Goal: Information Seeking & Learning: Find specific fact

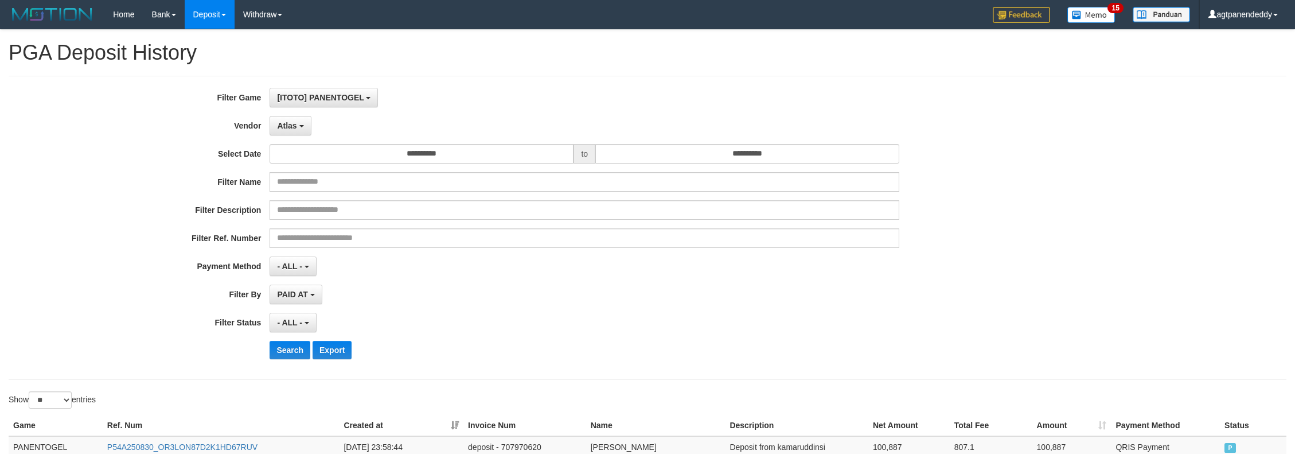
select select "**********"
click at [1276, 78] on div "**********" at bounding box center [648, 228] width 1278 height 304
click at [447, 157] on input "**********" at bounding box center [422, 154] width 304 height 20
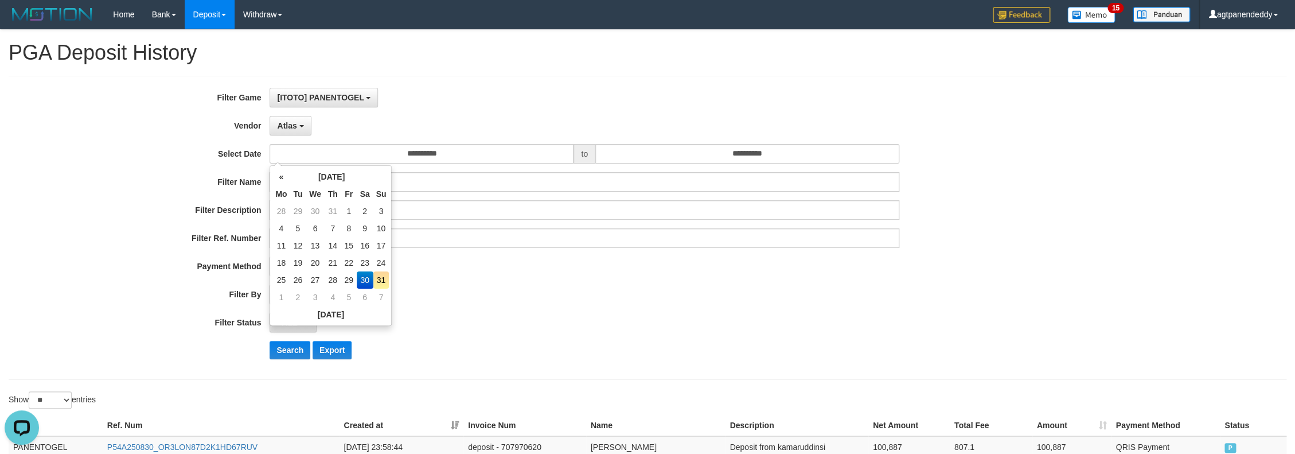
click at [380, 280] on td "31" at bounding box center [381, 279] width 16 height 17
type input "**********"
click at [454, 329] on div "- ALL - SELECT ALL - ALL - SELECT STATUS PENDING/UNPAID PAID CANCELED EXPIRED" at bounding box center [585, 323] width 630 height 20
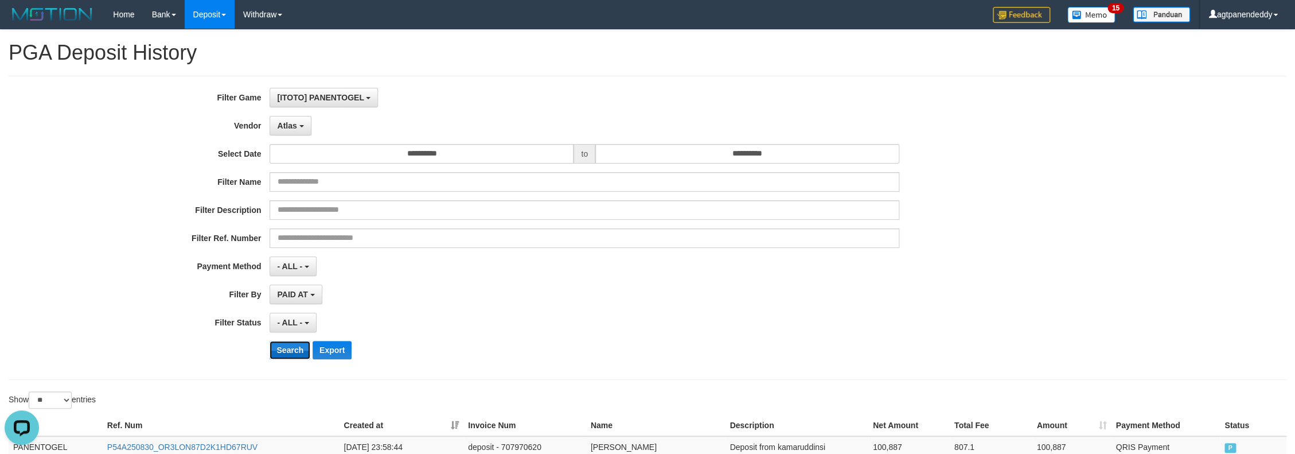
click at [284, 349] on button "Search" at bounding box center [290, 350] width 41 height 18
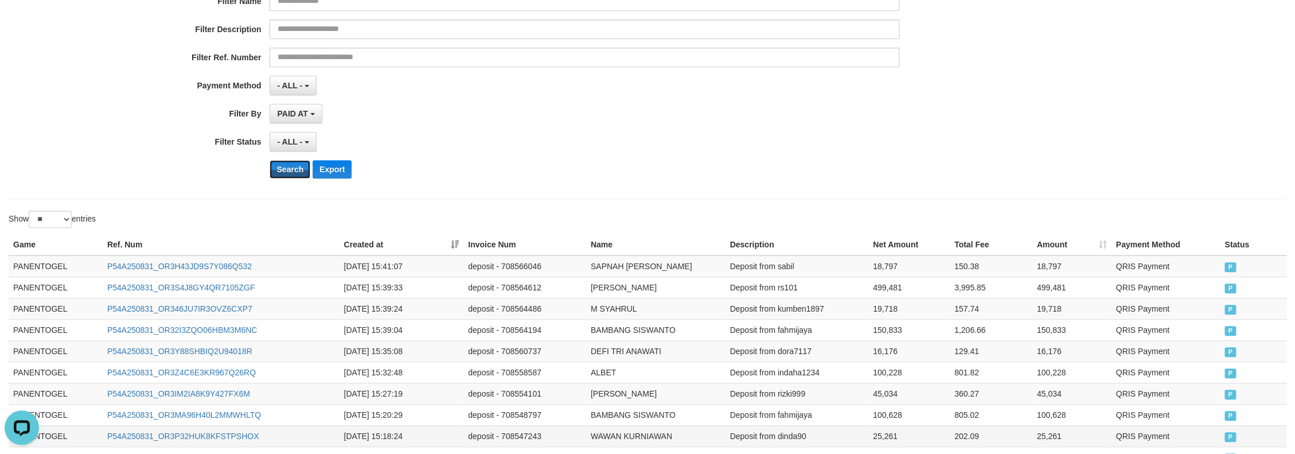
scroll to position [310, 0]
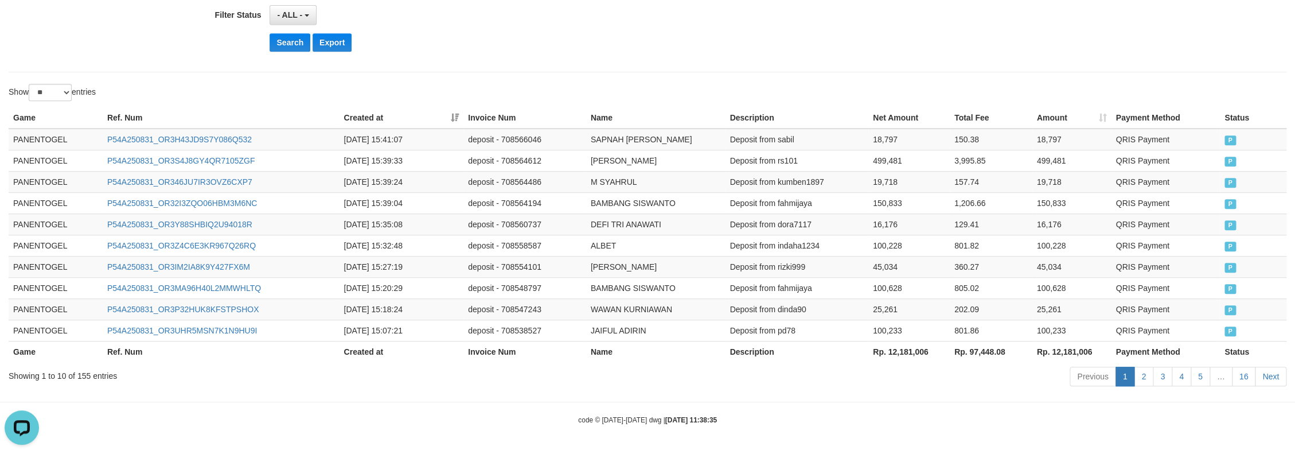
click at [909, 352] on th "Rp. 12,181,006" at bounding box center [909, 351] width 81 height 21
click at [894, 376] on div "Previous 1 2 3 4 5 … 16 Next" at bounding box center [917, 377] width 738 height 25
click at [890, 351] on th "Rp. 12,181,006" at bounding box center [909, 351] width 81 height 21
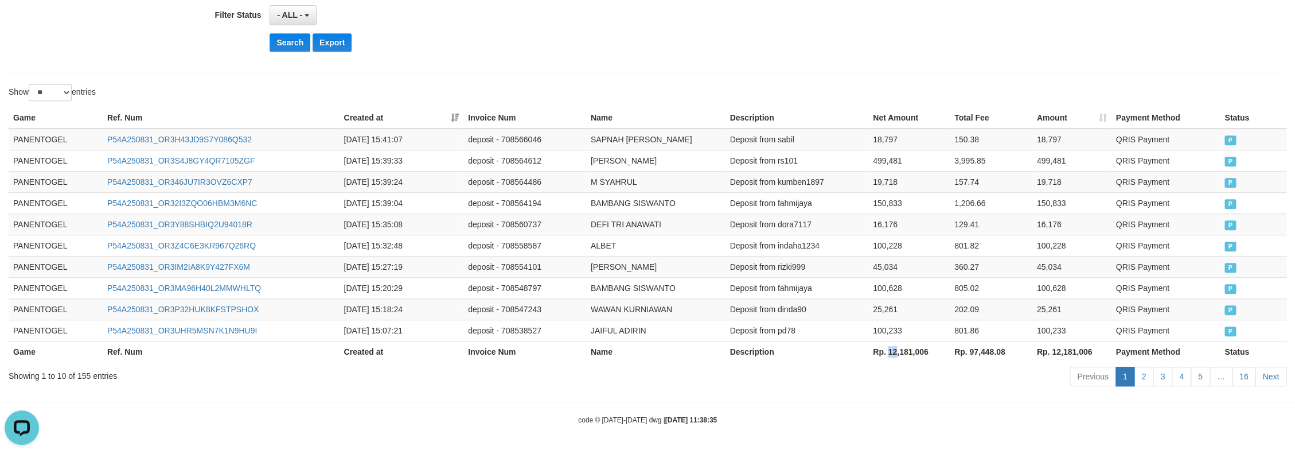
click at [890, 351] on th "Rp. 12,181,006" at bounding box center [909, 351] width 81 height 21
click at [934, 355] on th "Rp. 12,181,006" at bounding box center [909, 351] width 81 height 21
copy th "12,181,006"
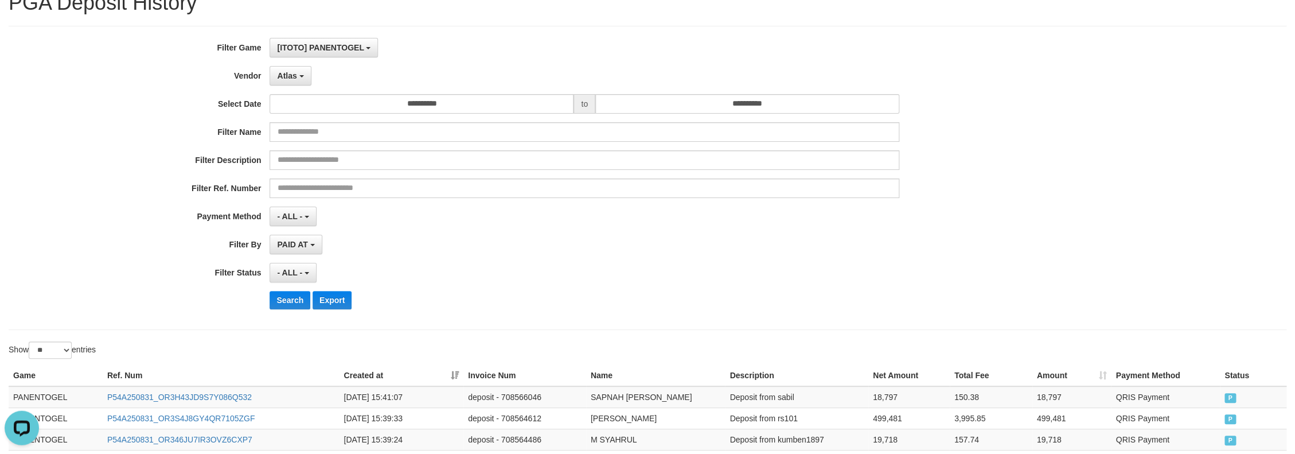
scroll to position [0, 0]
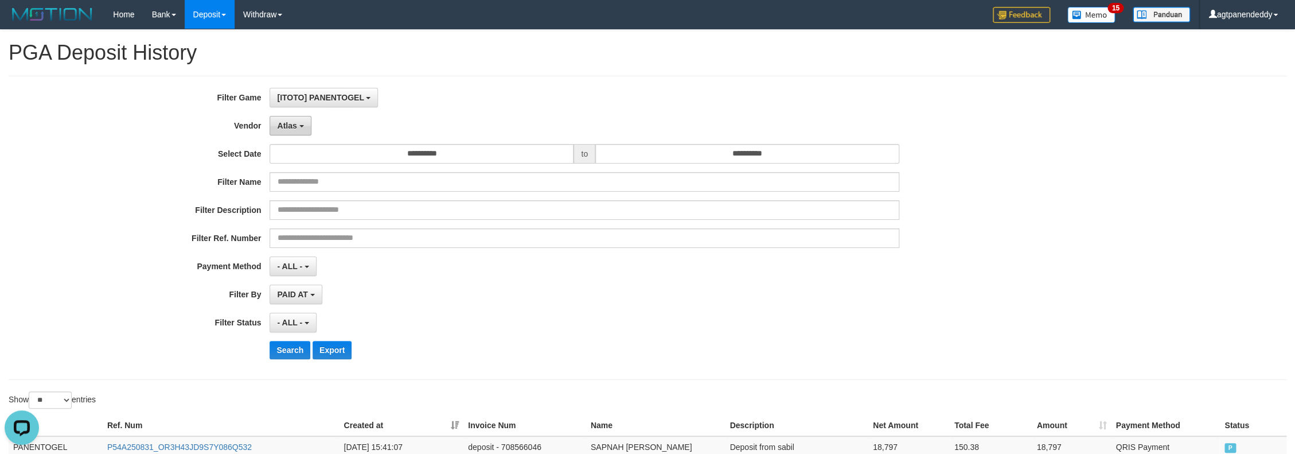
click at [301, 123] on button "Atlas" at bounding box center [290, 126] width 41 height 20
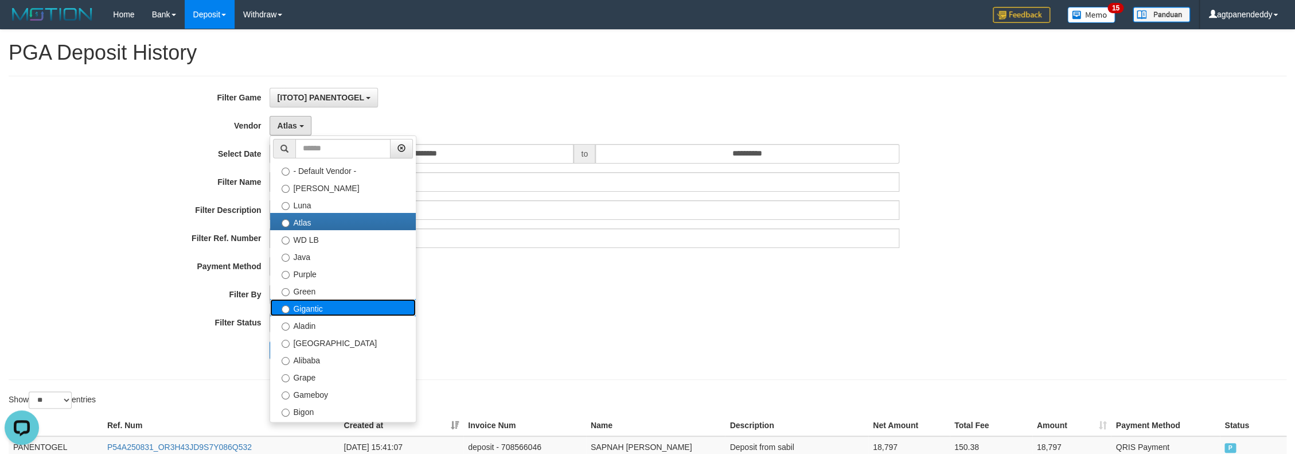
click at [300, 307] on label "Gigantic" at bounding box center [343, 307] width 146 height 17
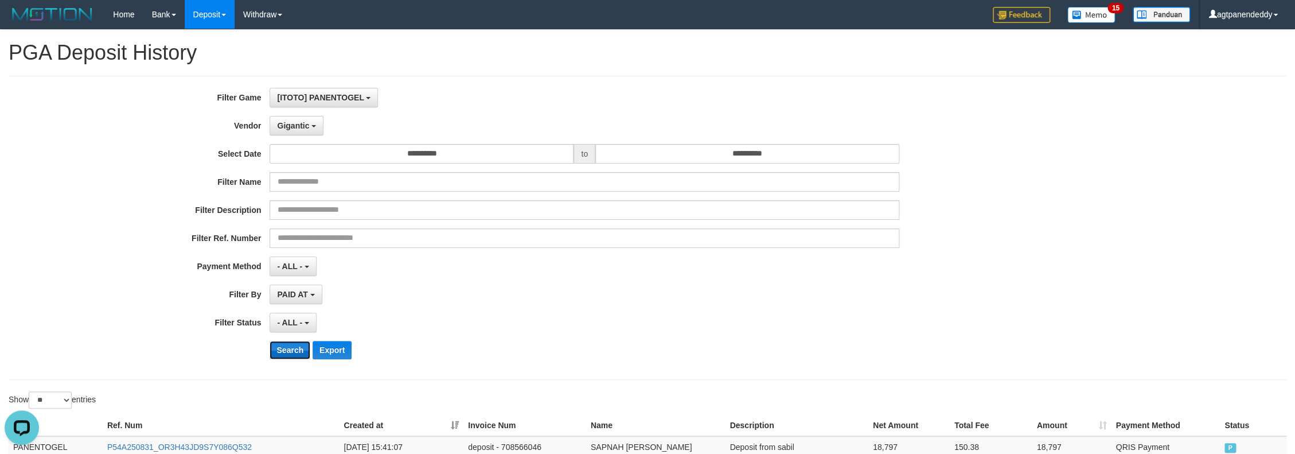
click at [285, 344] on button "Search" at bounding box center [290, 350] width 41 height 18
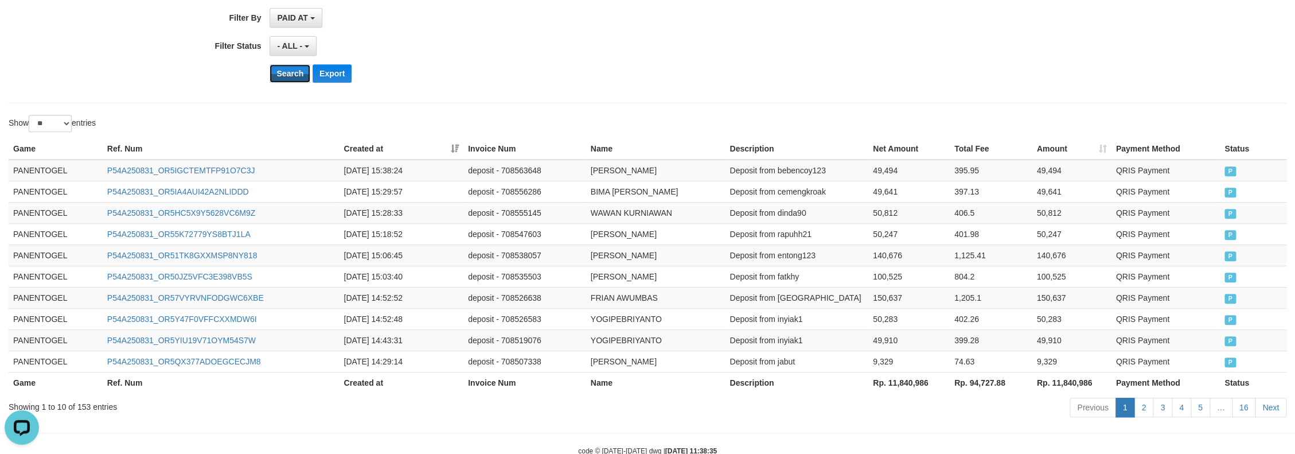
scroll to position [250, 0]
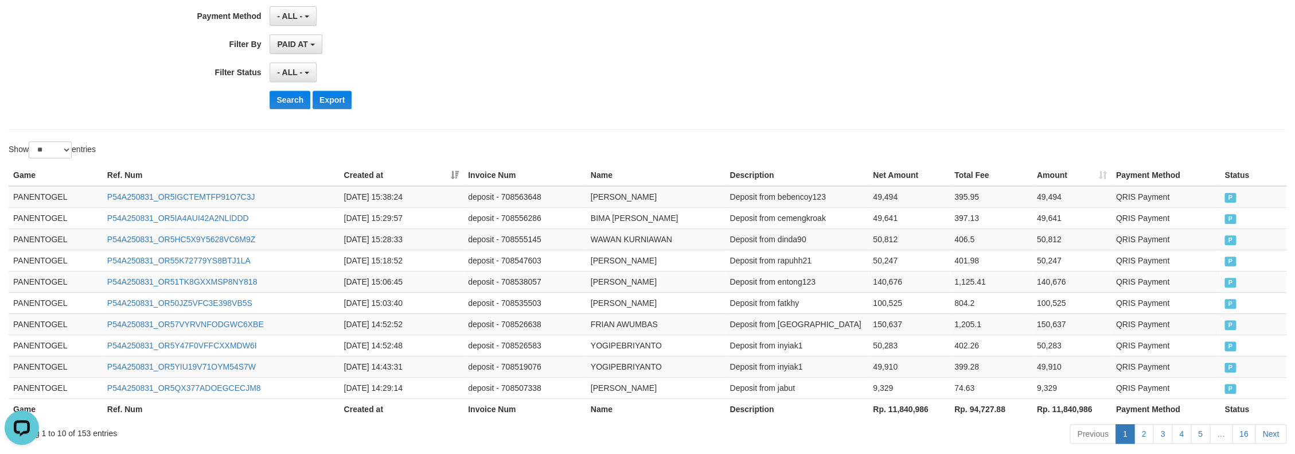
click at [892, 415] on th "Rp. 11,840,986" at bounding box center [909, 408] width 81 height 21
click at [926, 415] on th "Rp. 11,840,986" at bounding box center [909, 408] width 81 height 21
copy th "11,840,986"
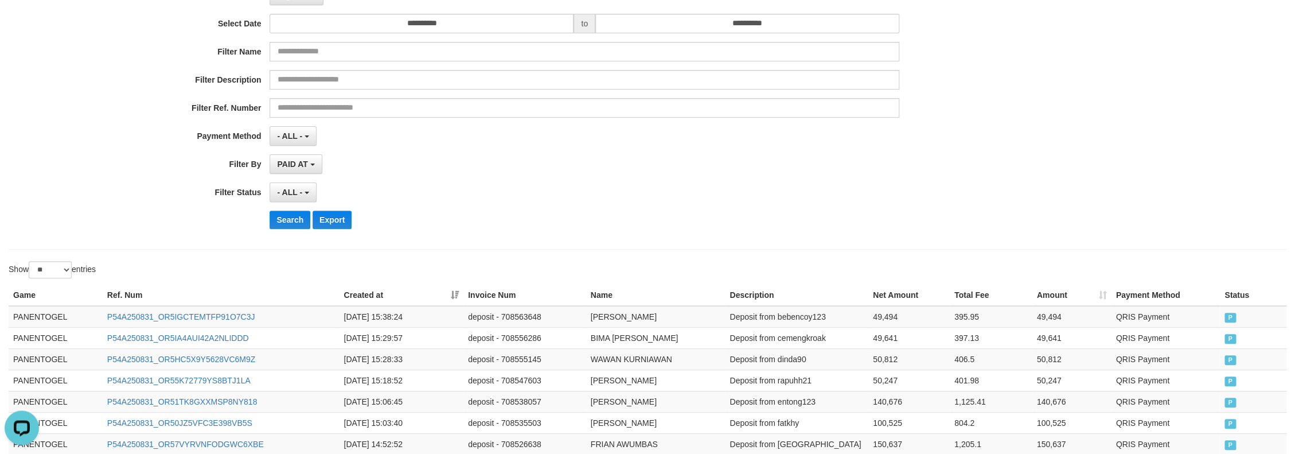
scroll to position [69, 0]
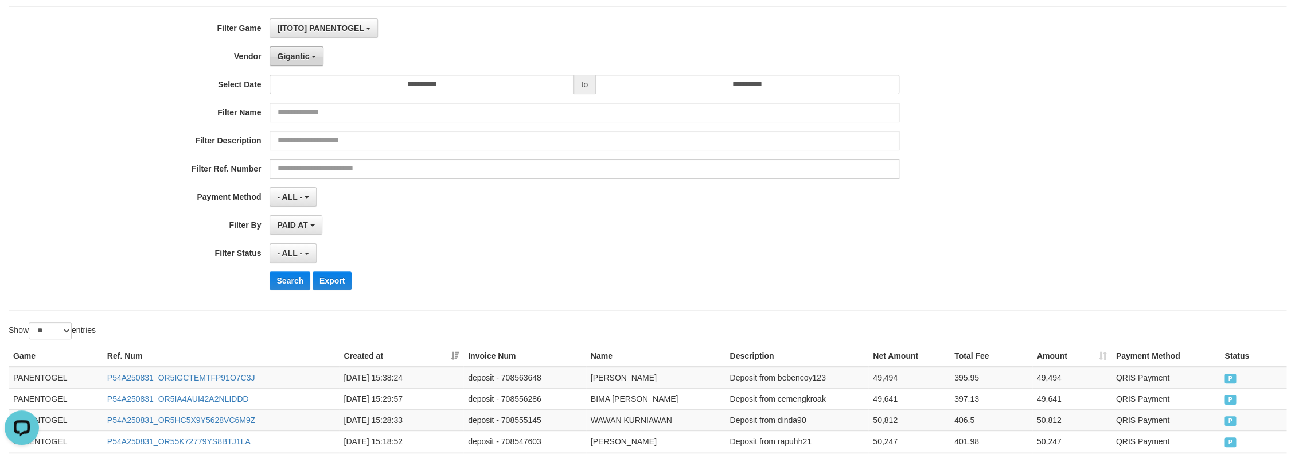
click at [298, 62] on button "Gigantic" at bounding box center [297, 56] width 54 height 20
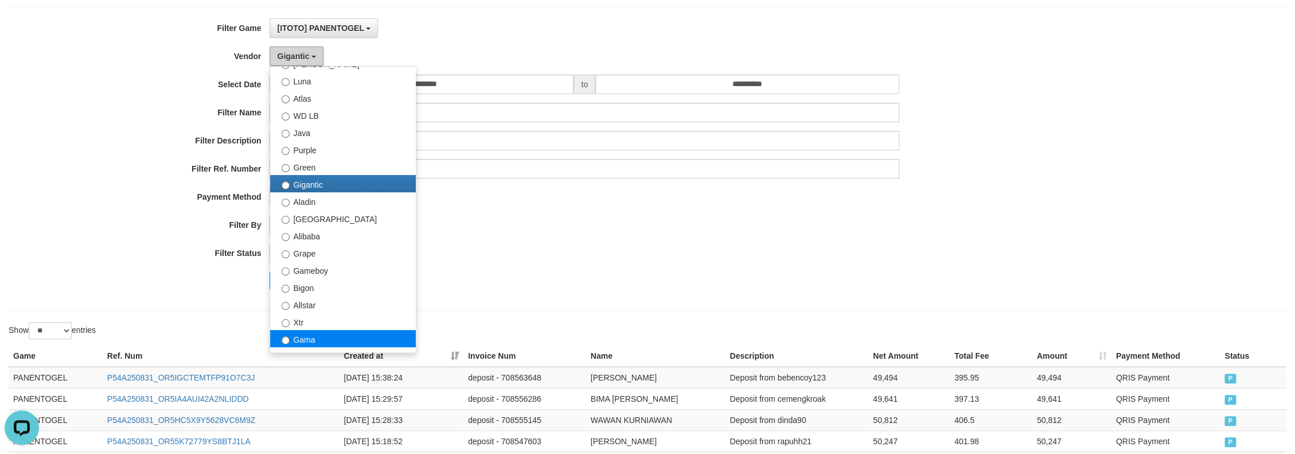
scroll to position [103, 0]
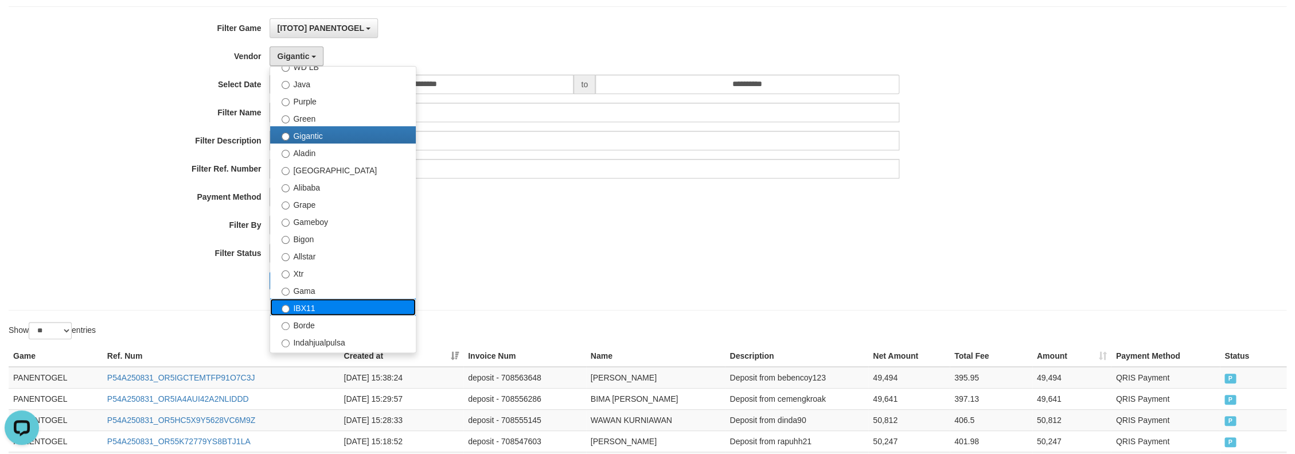
click at [318, 307] on label "IBX11" at bounding box center [343, 306] width 146 height 17
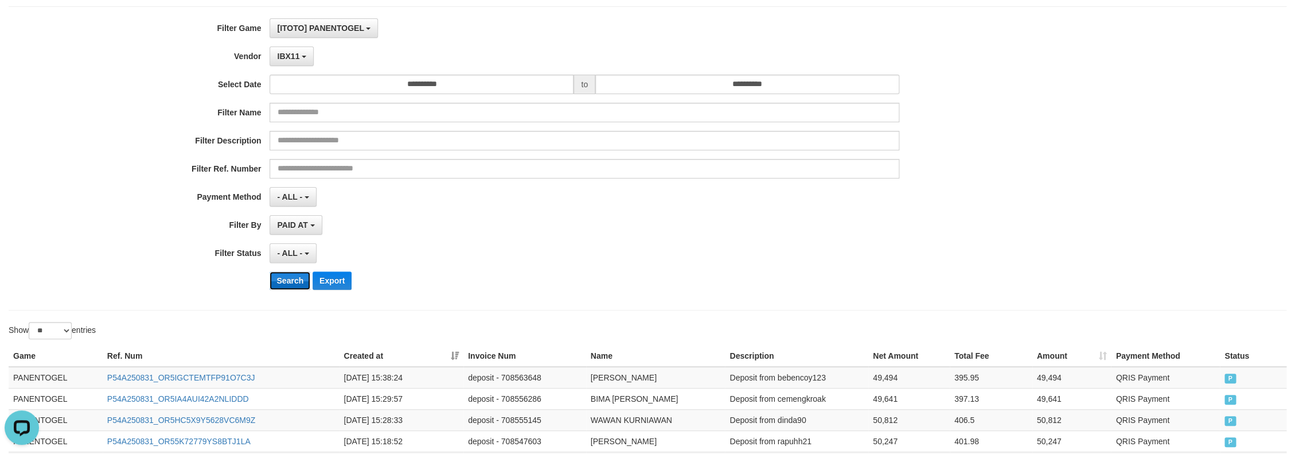
click at [299, 283] on button "Search" at bounding box center [290, 280] width 41 height 18
click at [478, 263] on div "- ALL - SELECT ALL - ALL - SELECT STATUS PENDING/UNPAID PAID CANCELED EXPIRED" at bounding box center [585, 253] width 630 height 20
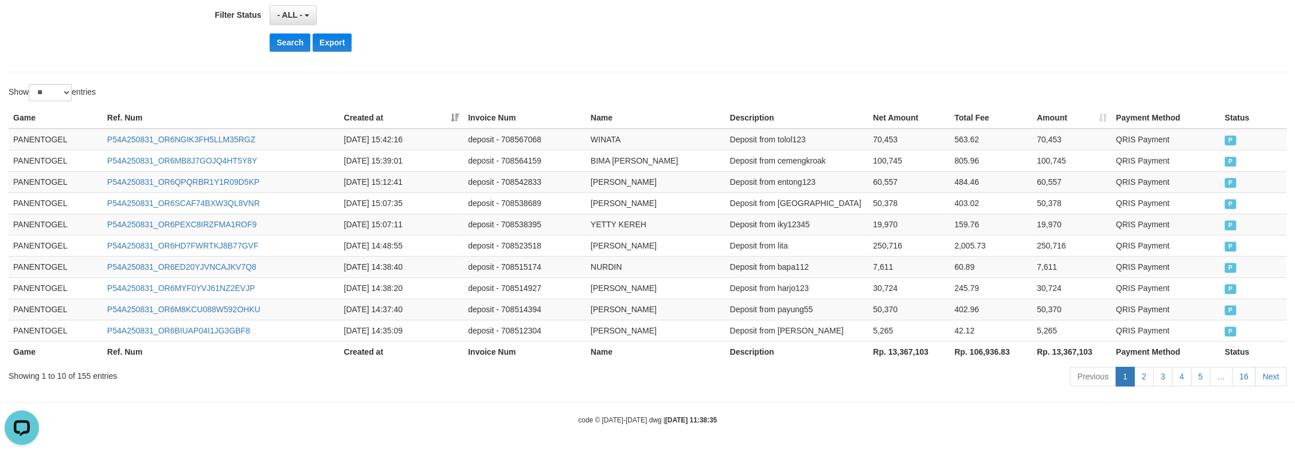
scroll to position [322, 0]
click at [889, 356] on th "Rp. 13,367,103" at bounding box center [909, 351] width 81 height 21
drag, startPoint x: 918, startPoint y: 356, endPoint x: 920, endPoint y: 367, distance: 10.5
click at [920, 358] on th "Rp. 13,367,103" at bounding box center [909, 351] width 81 height 21
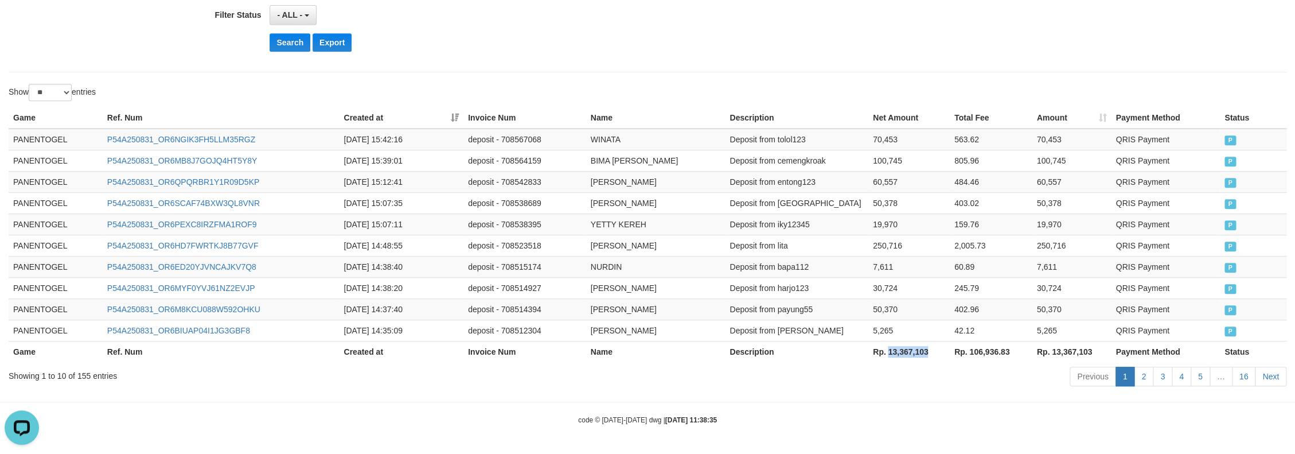
copy th "13,367,103"
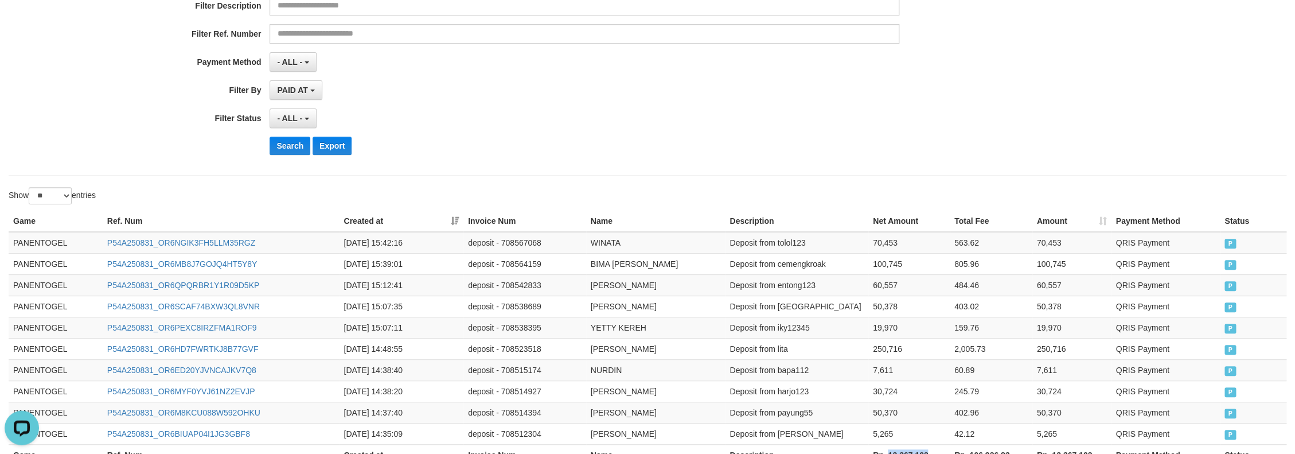
scroll to position [81, 0]
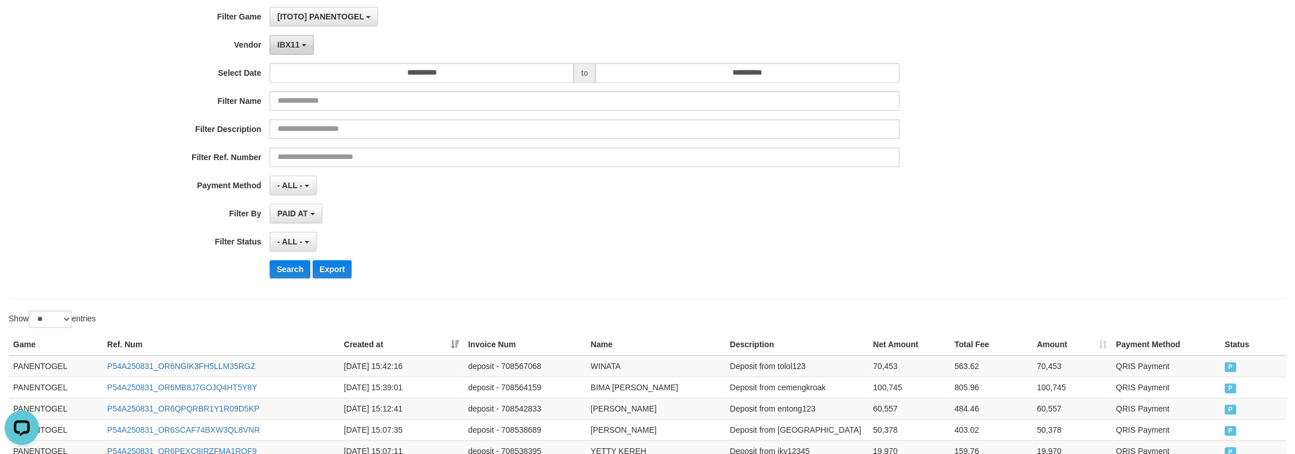
click at [305, 53] on button "IBX11" at bounding box center [292, 45] width 44 height 20
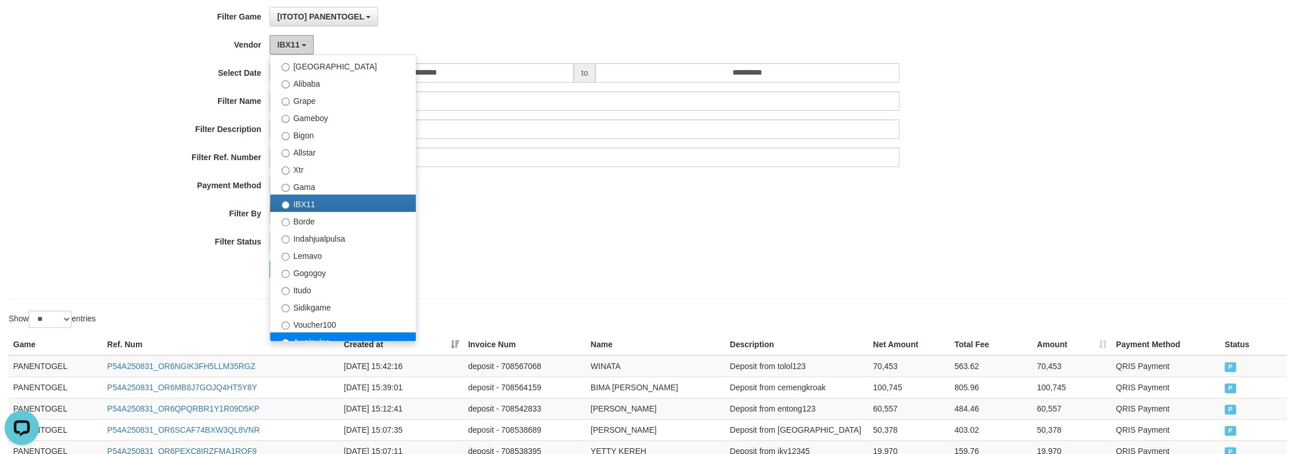
scroll to position [258, 0]
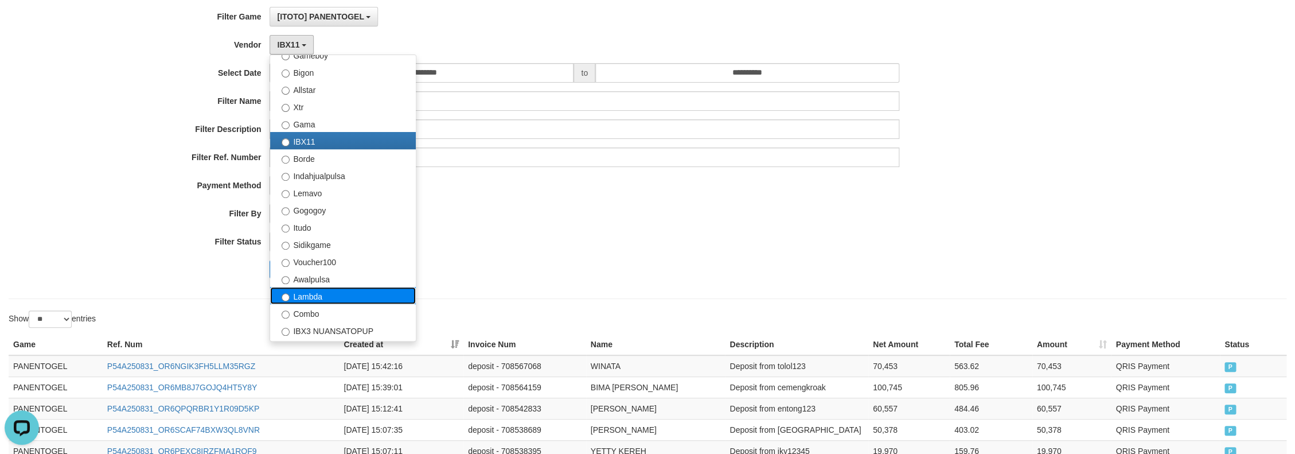
click at [316, 304] on label "Lambda" at bounding box center [343, 295] width 146 height 17
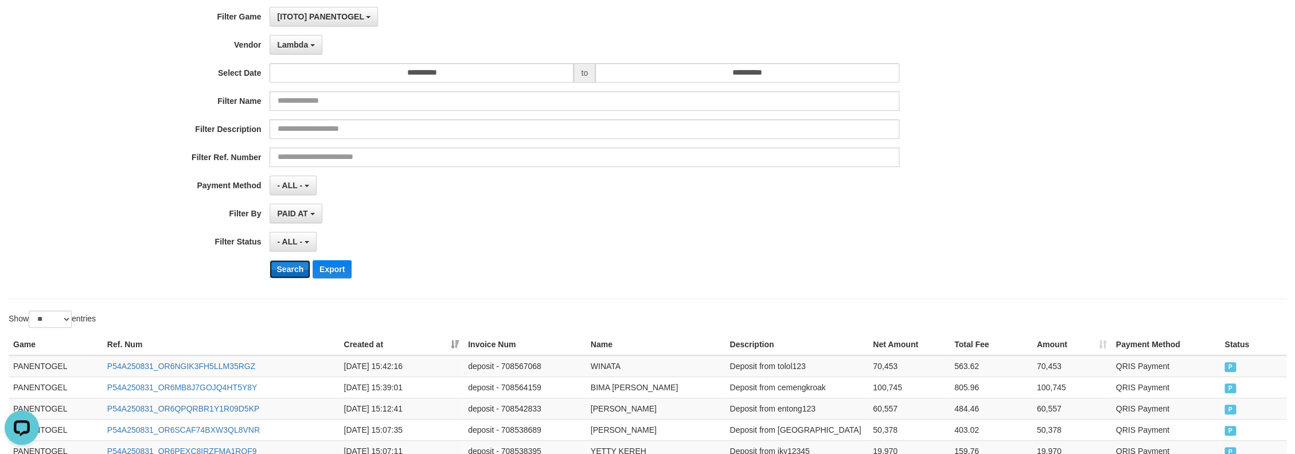
click at [297, 276] on button "Search" at bounding box center [290, 269] width 41 height 18
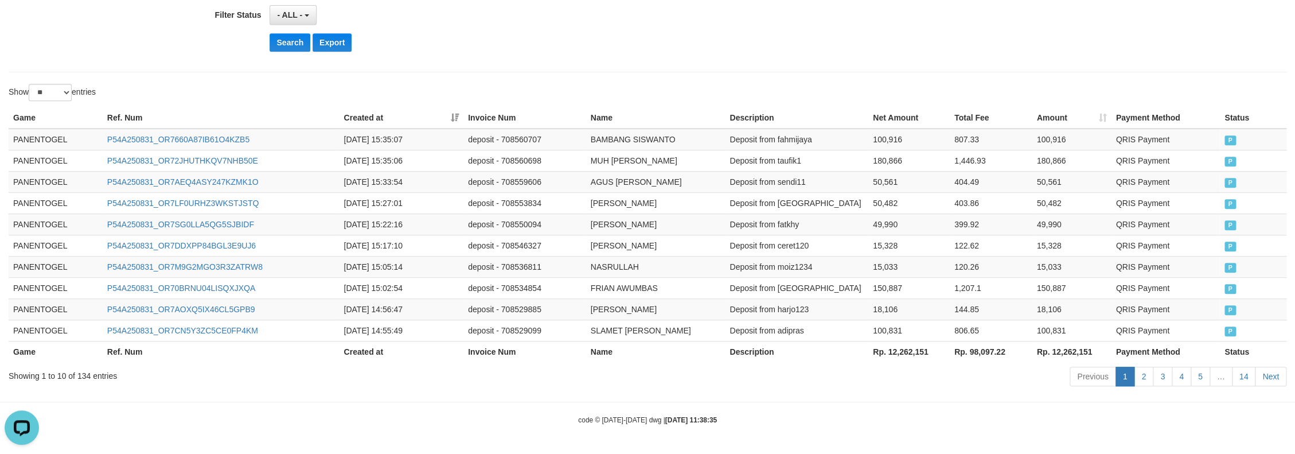
click at [892, 350] on th "Rp. 12,262,151" at bounding box center [909, 351] width 81 height 21
click at [931, 357] on th "Rp. 12,262,151" at bounding box center [909, 351] width 81 height 21
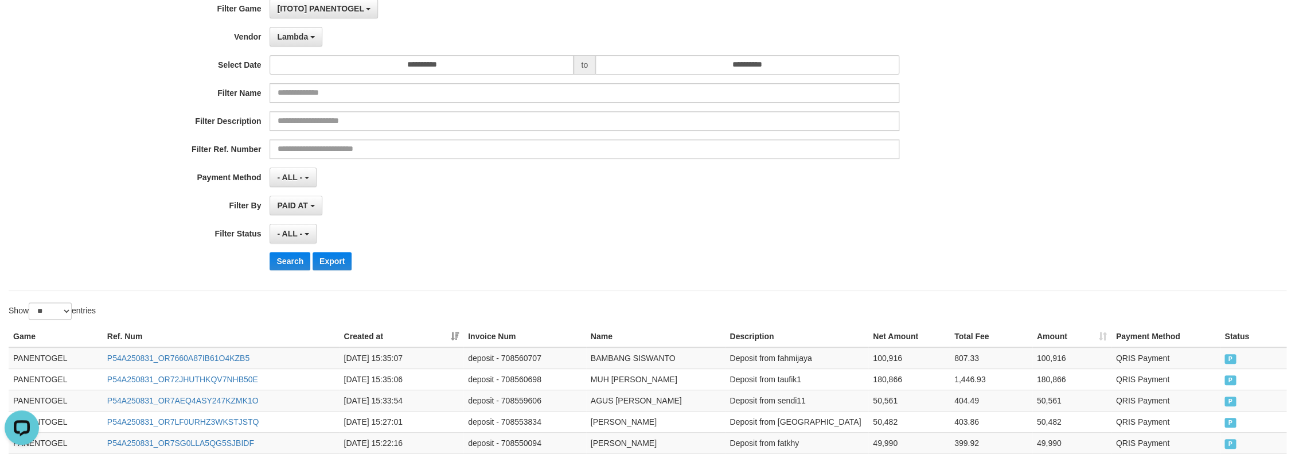
scroll to position [69, 0]
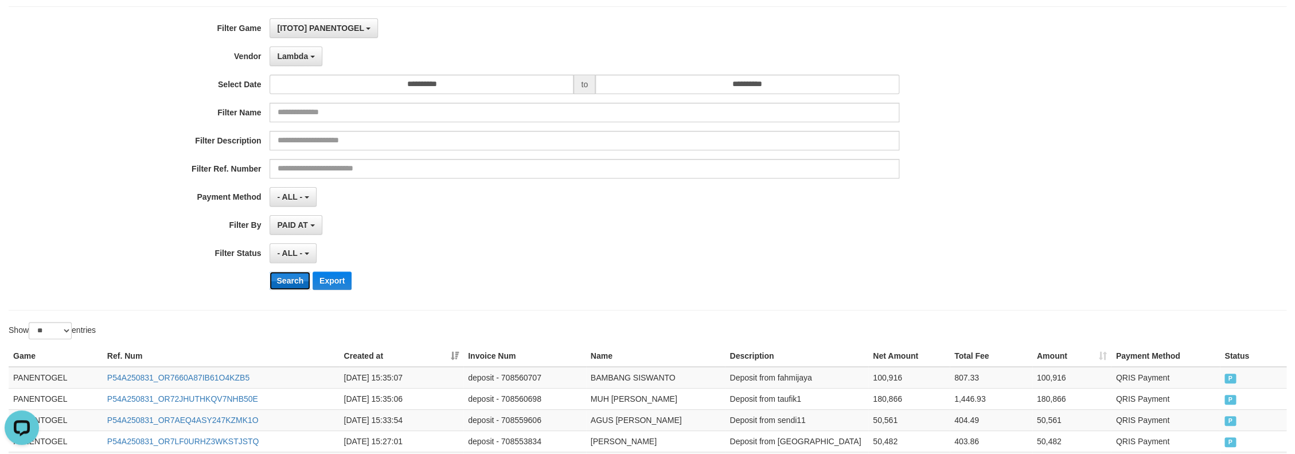
click at [281, 290] on button "Search" at bounding box center [290, 280] width 41 height 18
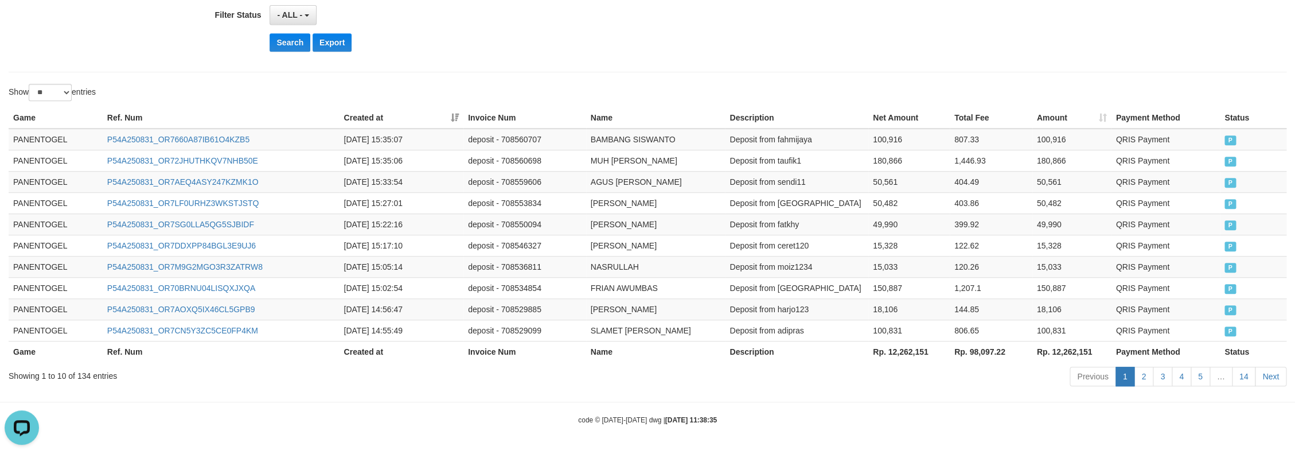
click at [894, 350] on th "Rp. 12,262,151" at bounding box center [909, 351] width 81 height 21
click at [927, 350] on th "Rp. 12,262,151" at bounding box center [909, 351] width 81 height 21
copy th "12,262,151"
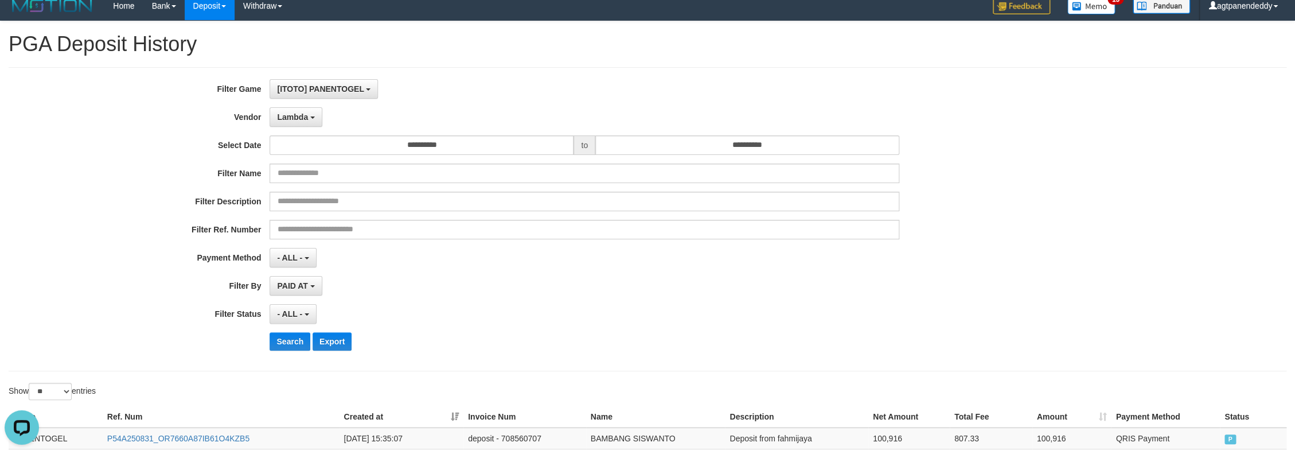
scroll to position [0, 0]
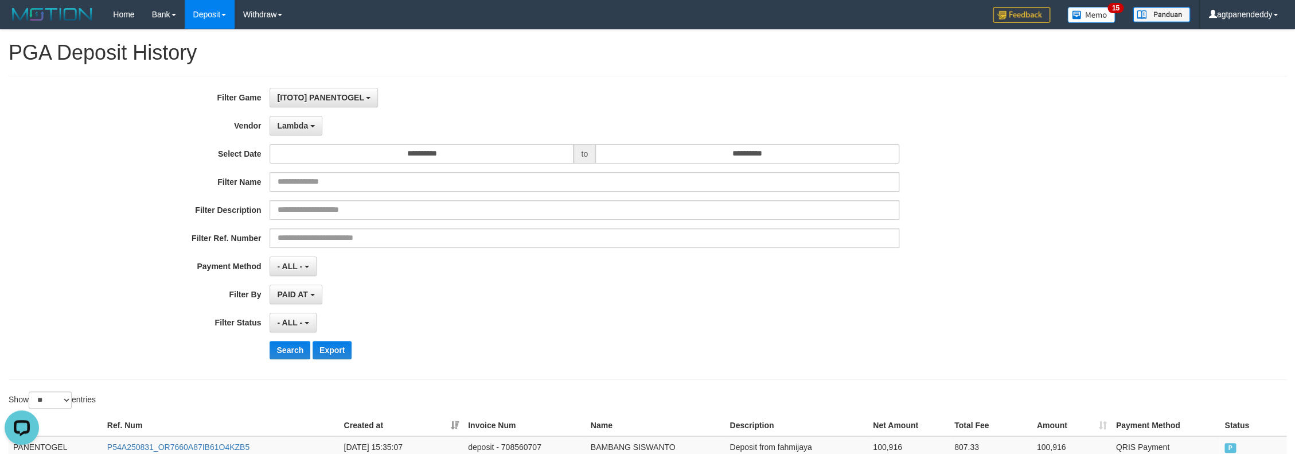
click at [298, 137] on div "**********" at bounding box center [540, 228] width 1080 height 280
click at [298, 132] on button "Lambda" at bounding box center [296, 126] width 53 height 20
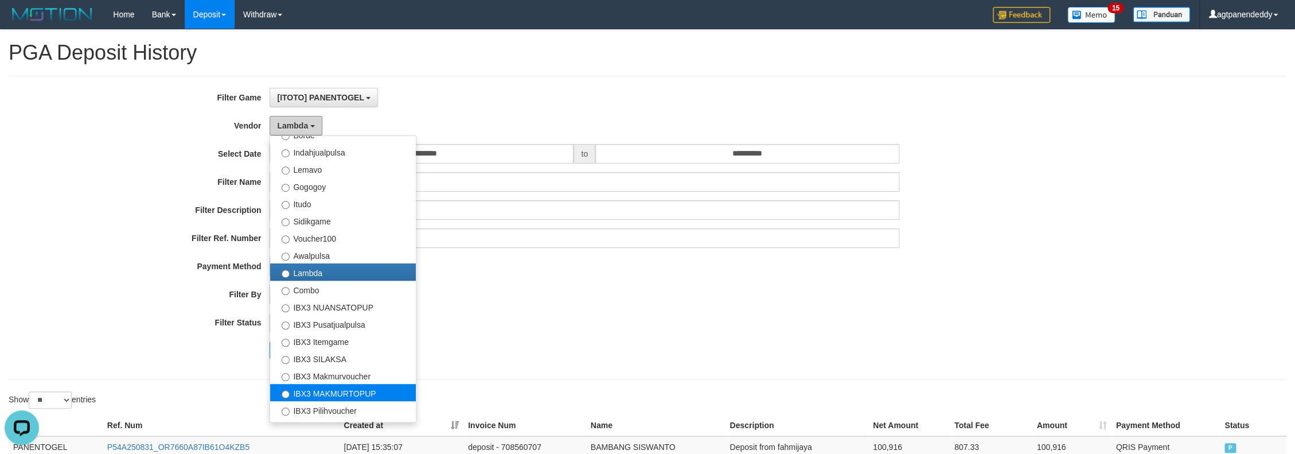
scroll to position [377, 0]
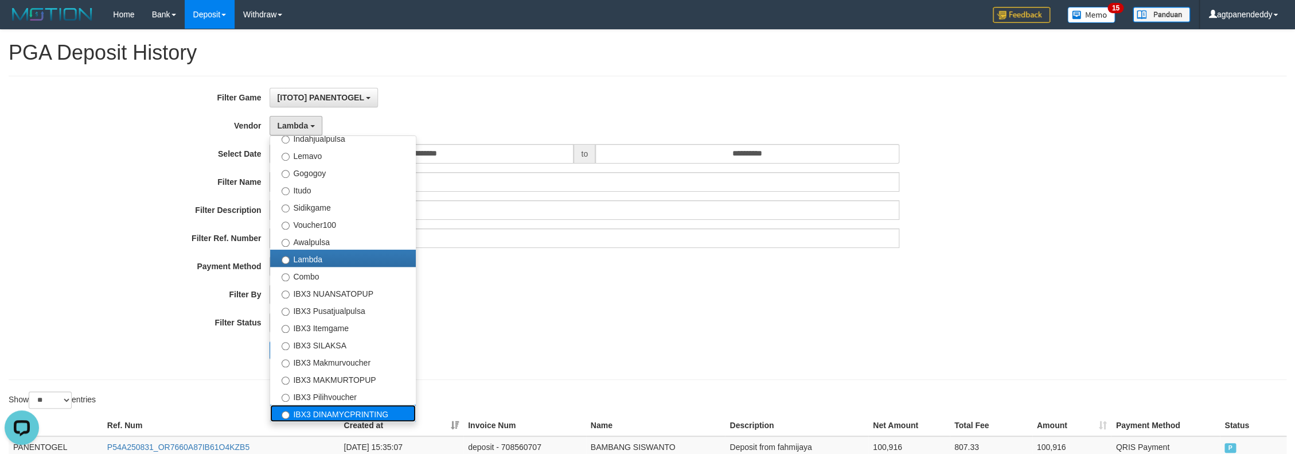
click at [362, 410] on label "IBX3 DINAMYCPRINTING" at bounding box center [343, 412] width 146 height 17
select select "**********"
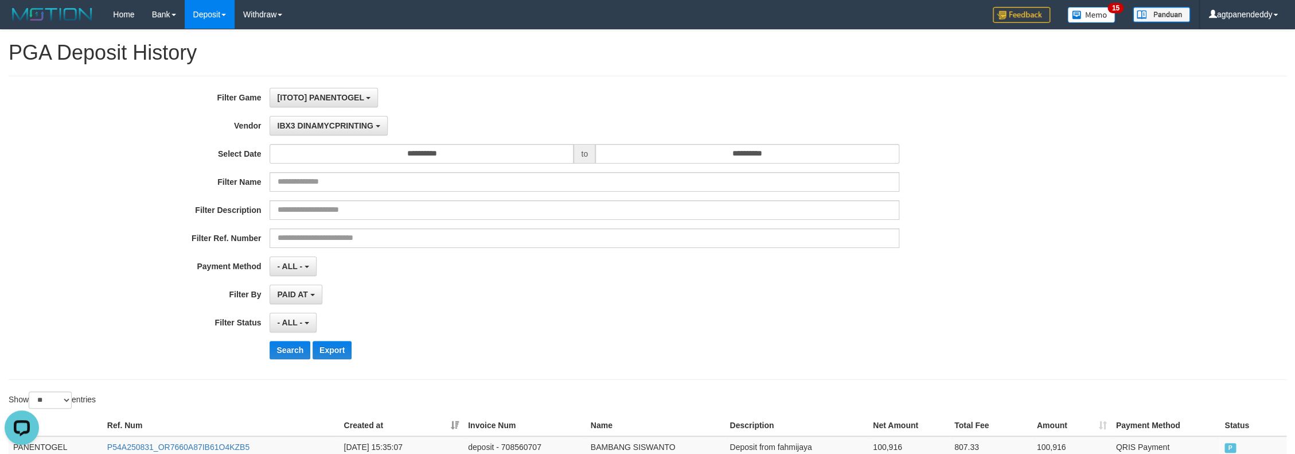
click at [299, 338] on div "**********" at bounding box center [540, 228] width 1080 height 280
click at [299, 349] on button "Search" at bounding box center [290, 350] width 41 height 18
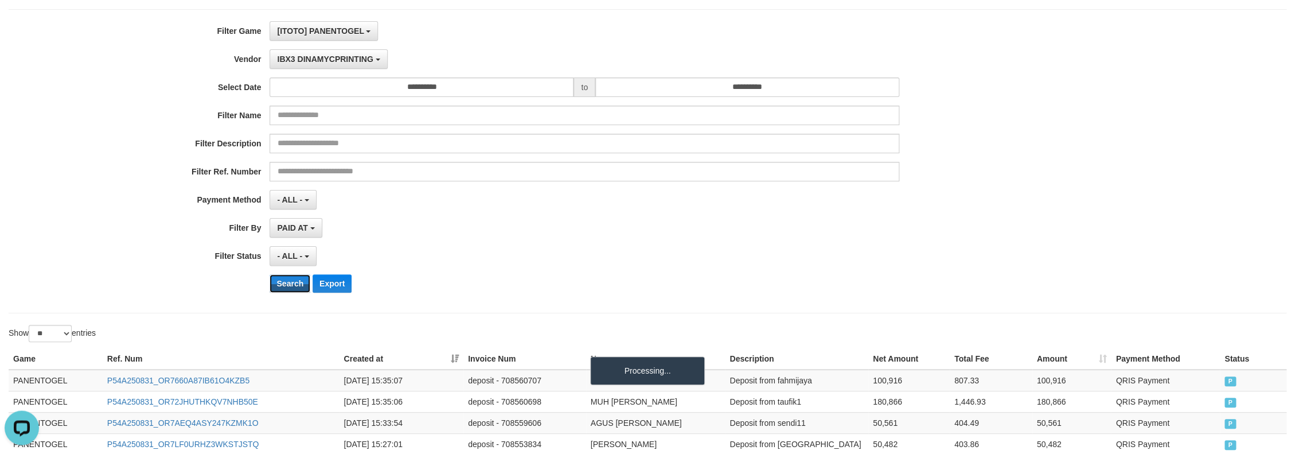
scroll to position [268, 0]
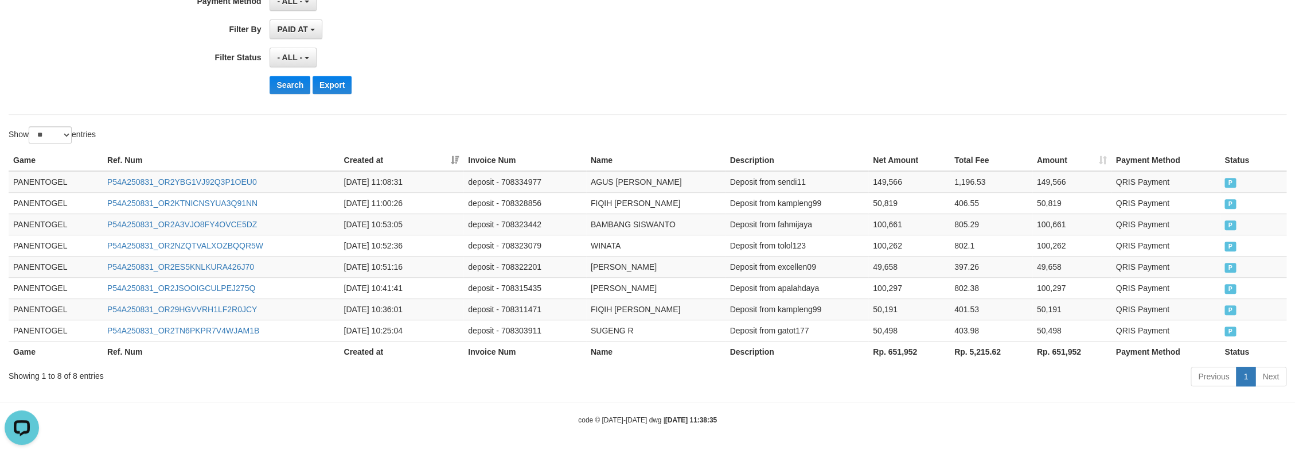
click at [891, 347] on th "Rp. 651,952" at bounding box center [909, 351] width 81 height 21
drag, startPoint x: 912, startPoint y: 349, endPoint x: 921, endPoint y: 376, distance: 28.5
click at [913, 350] on th "Rp. 651,952" at bounding box center [909, 351] width 81 height 21
copy th "651,952"
